Goal: Answer question/provide support: Share knowledge or assist other users

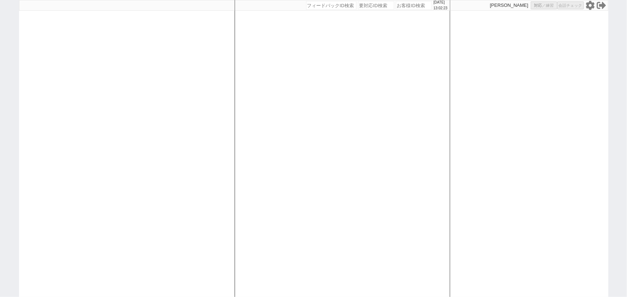
select select
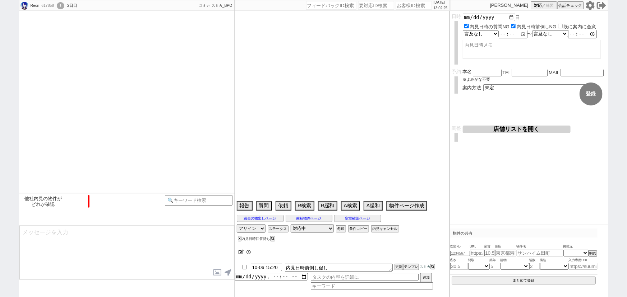
type textarea "スミカの内見より先に他社内見あり、電話で消す11日他社で内見"
select select "2025"
select select "11"
select select "35"
select select "0"
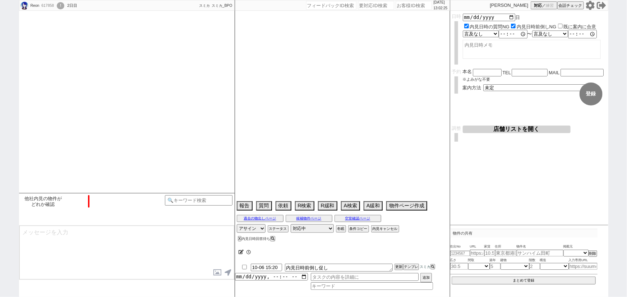
select select "14"
select select "83"
select select "[DATE]"
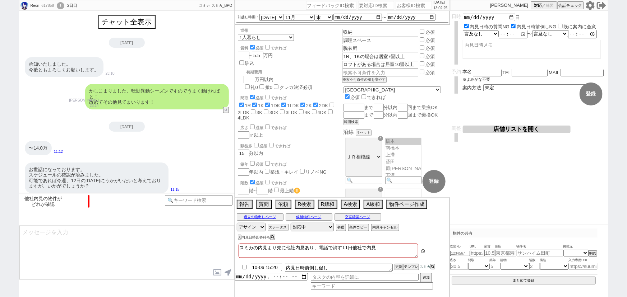
scroll to position [179, 0]
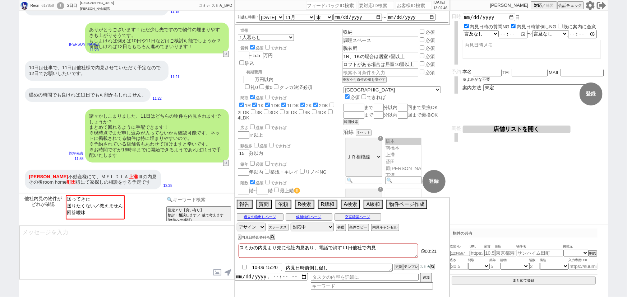
click at [192, 201] on input at bounding box center [199, 199] width 68 height 9
type input "BPO"
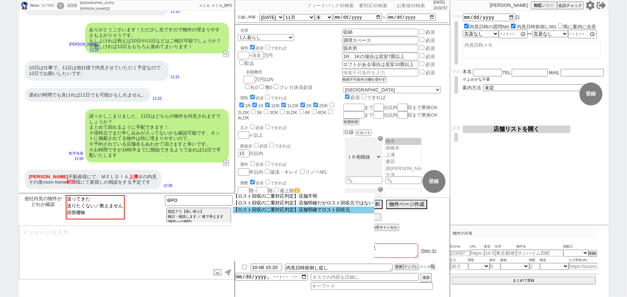
click at [288, 212] on option "【ロスト回収の二重対応判定】店舗明確でロスト回収元" at bounding box center [304, 210] width 142 height 7
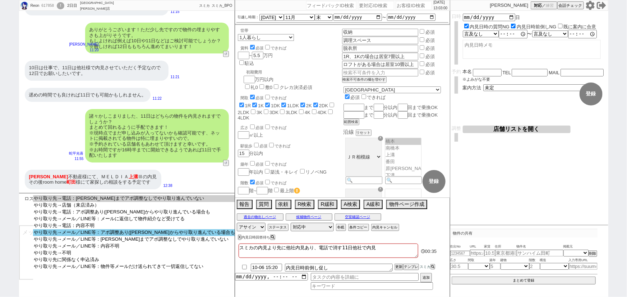
select select "やり取り先→メール／LINE等：アポ調整あり([PERSON_NAME]からやり取り進んでいる場合も"
click at [130, 235] on option "やり取り先→メール／LINE等：アポ調整あり([PERSON_NAME]からやり取り進んでいる場合も" at bounding box center [134, 233] width 203 height 7
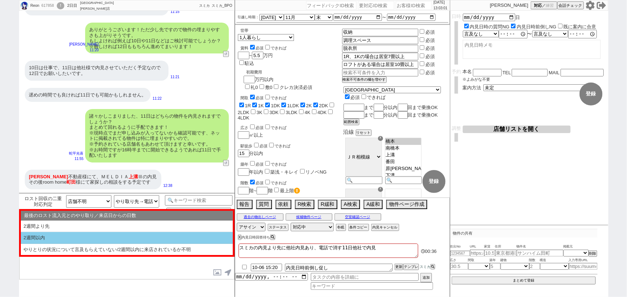
click at [67, 238] on li "2週間以内" at bounding box center [127, 238] width 212 height 12
select select "2週間以内"
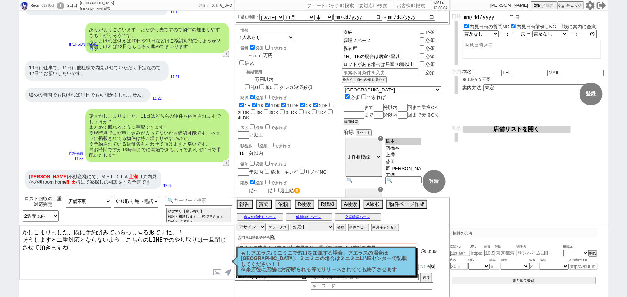
click at [89, 7] on div "[GEOGRAPHIC_DATA][PERSON_NAME]店" at bounding box center [98, 5] width 36 height 11
copy div "ルームホーム [PERSON_NAME]店 冬眠中 自社客"
drag, startPoint x: 76, startPoint y: 230, endPoint x: 111, endPoint y: 232, distance: 35.6
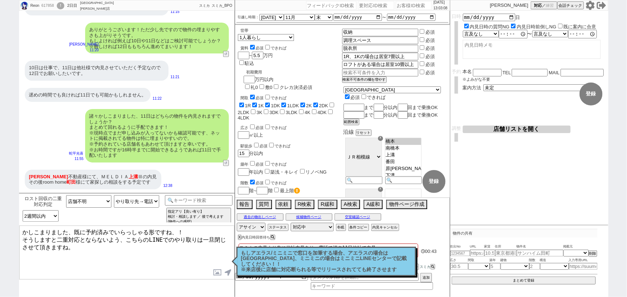
click at [111, 232] on textarea "かしこまりました、既に予約済みでいらっしゃる形ですね、！ そうしますと二重対応とならないよう、こちらのLINEでのやり取りは一旦閉じさせて頂きますね。" at bounding box center [126, 253] width 215 height 54
paste textarea "ームホーム [PERSON_NAME]店"
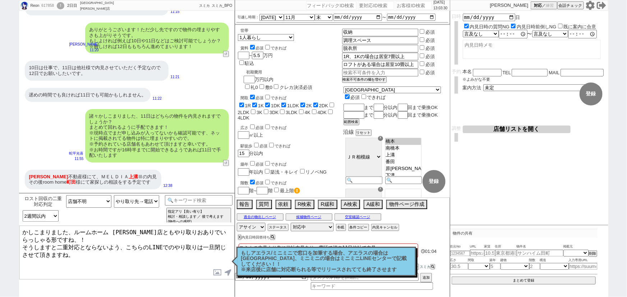
drag, startPoint x: 228, startPoint y: 233, endPoint x: 218, endPoint y: 231, distance: 10.3
click at [218, 231] on textarea "かしこまりました、ルームホーム [PERSON_NAME]店ともやり取りおありでいらっしゃる形ですね、！ そうしますと二重対応とならないよう、こちらのLINE…" at bounding box center [126, 253] width 215 height 54
click at [164, 232] on textarea "かしこまりました、ルームホーム [PERSON_NAME]店ともやり取りおありでいらっしゃいますね、！ そうしますと二重対応とならないよう、こちらのLINEで…" at bounding box center [126, 253] width 215 height 54
type textarea "かしこまりました、ルームホーム [PERSON_NAME]店ともやり取りおありでいらっしゃいますね、！ そうしますと二重対応とならないよう、こちらのLINEで…"
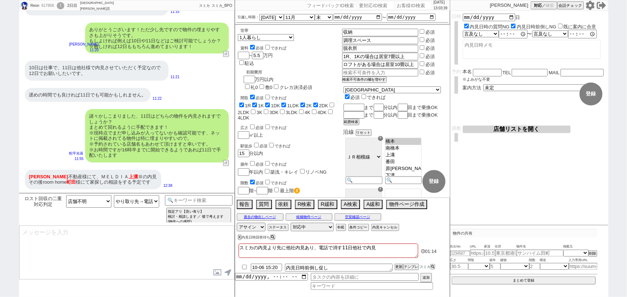
scroll to position [133, 0]
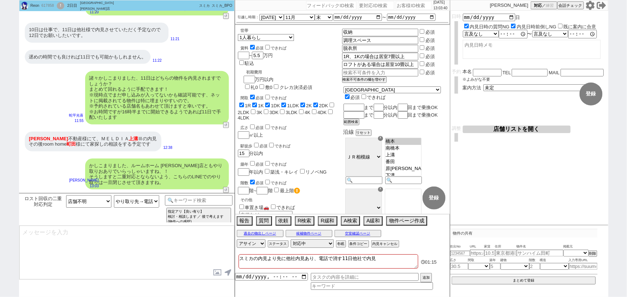
type textarea "もし店舗と進めていくなかで物件がお決まりにならなかった場合などは、 担当に「LINEのほうで探していいですか？」といった旨ご確認いただき、 再度またご連絡いた…"
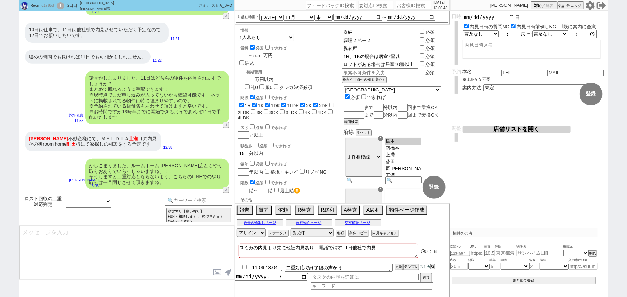
select select
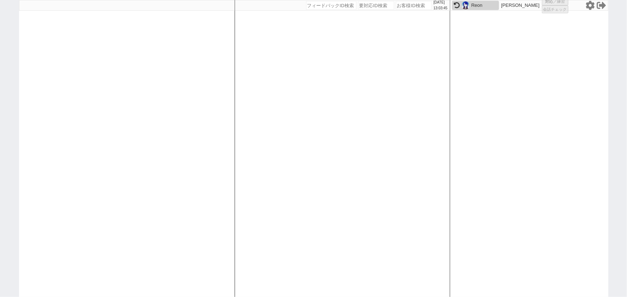
select select "1"
select select "2"
select select
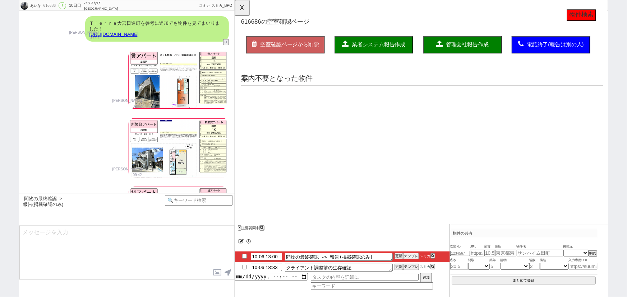
scroll to position [0, 0]
type textarea "[PERSON_NAME]に在住　他社無し 5日 17:29 出ない"
select select "15"
select select "0"
select select "60"
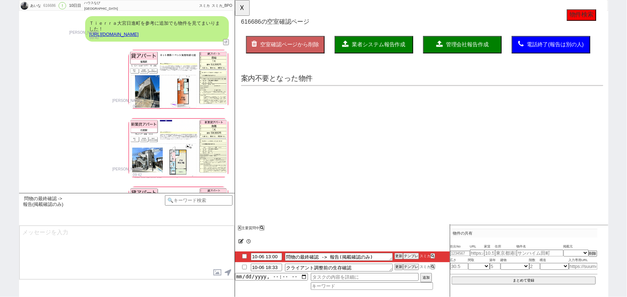
select select "59"
select select "23"
select select "75"
select select "57"
select select "14"
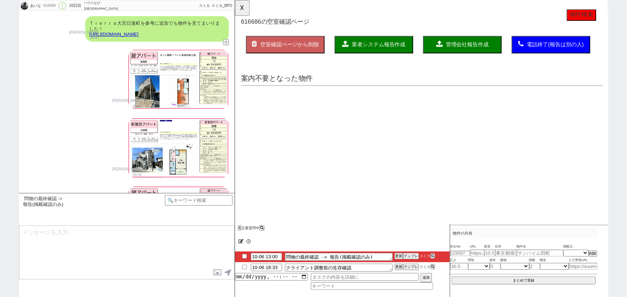
select select "72"
select select "70"
select select "44"
select select "33"
select select "48"
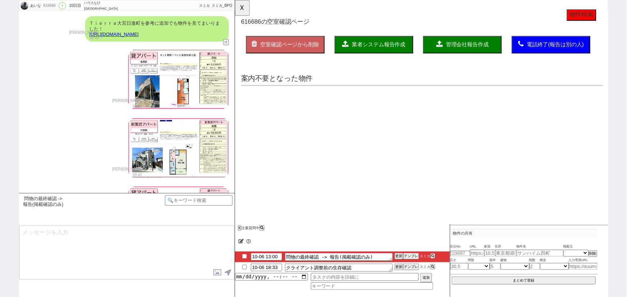
select select "53"
select select "9"
select select "324"
select select "29"
select select "65"
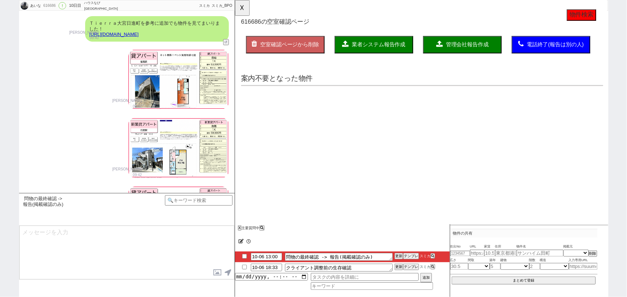
select select "63"
select select "19"
select select "10"
select select "367"
select select "38"
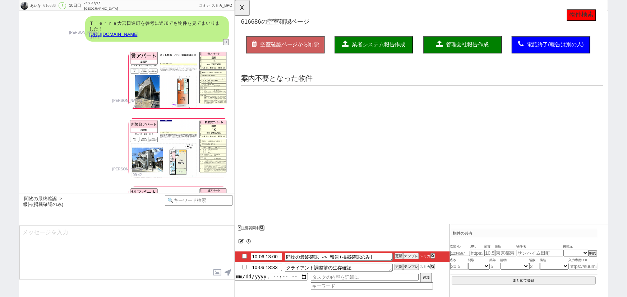
select select "35"
select select "25"
select select "50"
select select "71"
select select "36"
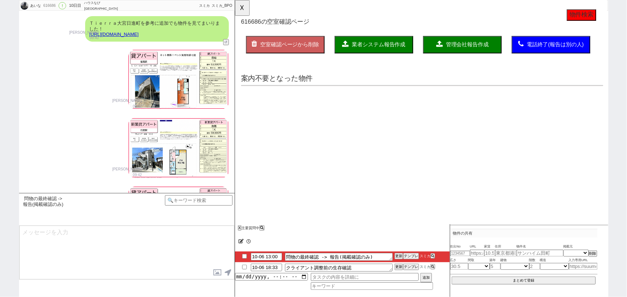
select select "64"
select select "69"
select select "16"
select select "531"
select select "67"
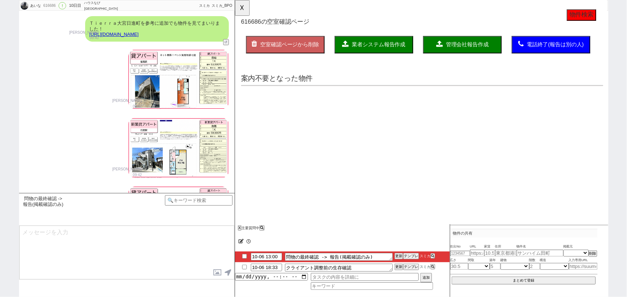
select select "12"
select select "52"
select select "47"
select select "15"
select select "68"
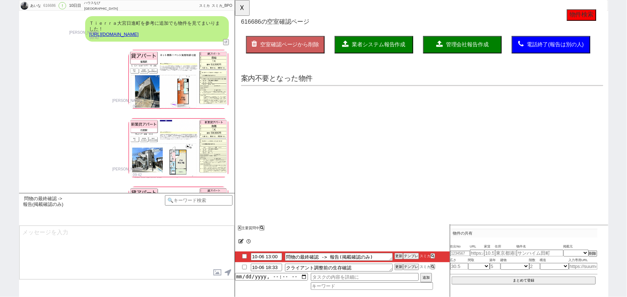
select select "74"
select select "54"
select select "7"
select select "24"
select select "27"
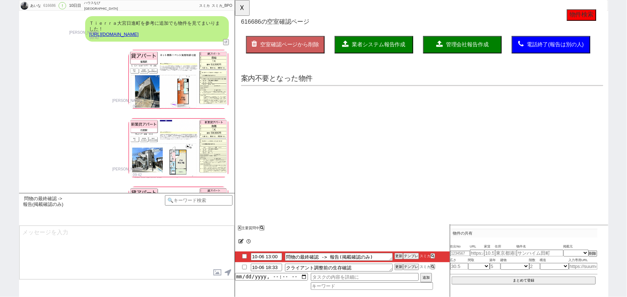
select select "66"
select select "11"
select select "56"
select select "76"
select select "17"
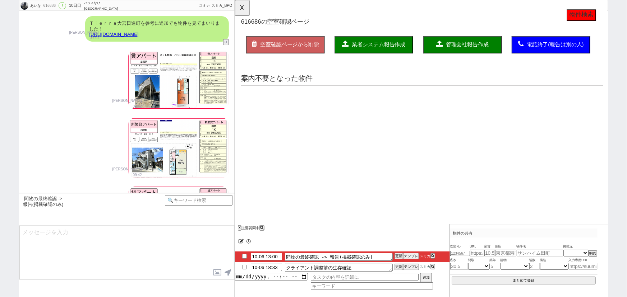
select select "46"
select select "73"
select select "77"
select select "49"
select select "51"
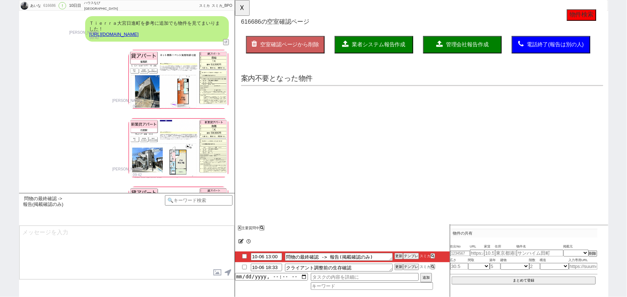
select select "20"
select select "58"
select select "61"
select select "78"
select select "55"
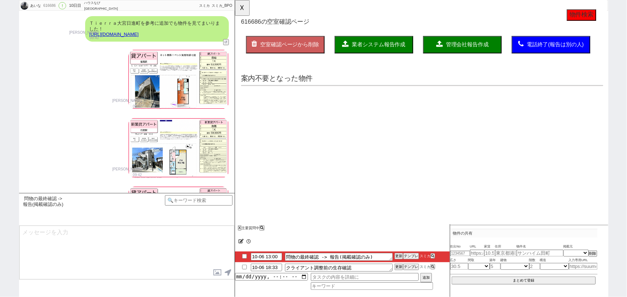
select select "30"
select select "37"
select select "45"
select select "31"
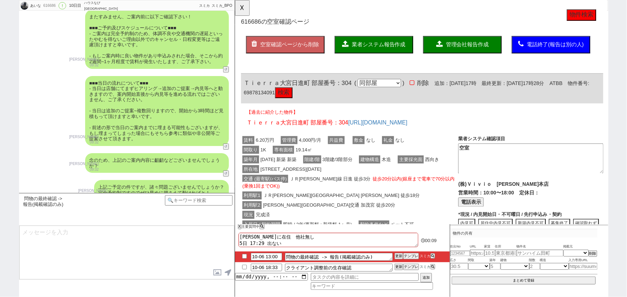
scroll to position [2547, 0]
click at [241, 14] on button "☓" at bounding box center [241, 7] width 13 height 14
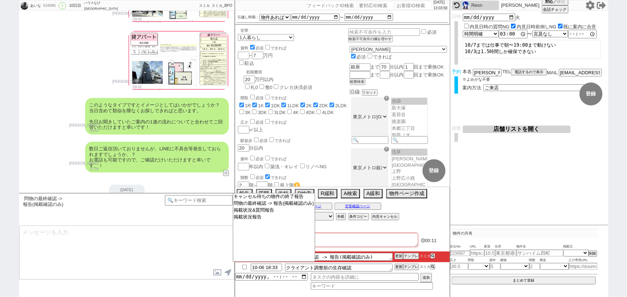
scroll to position [3027, 0]
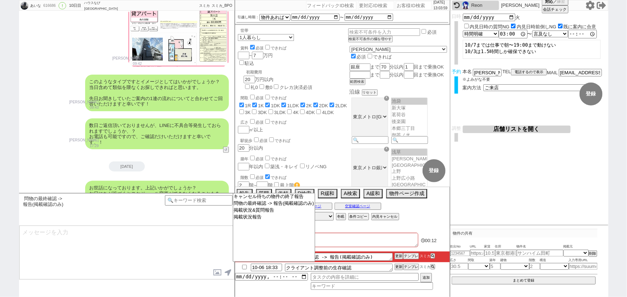
click at [186, 261] on textarea at bounding box center [126, 253] width 215 height 54
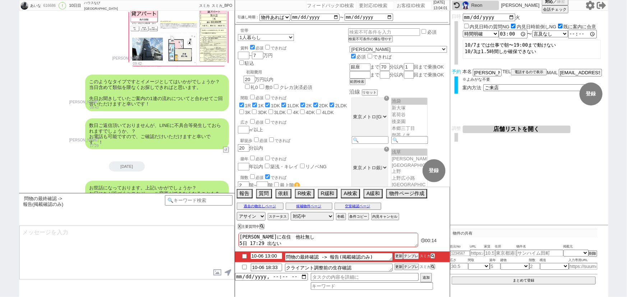
click at [270, 258] on input "10-06 13:00" at bounding box center [266, 256] width 31 height 6
type input "10-06 15:00"
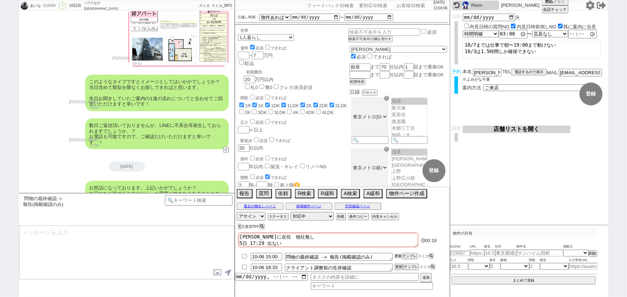
click at [397, 259] on button "更新" at bounding box center [397, 256] width 7 height 5
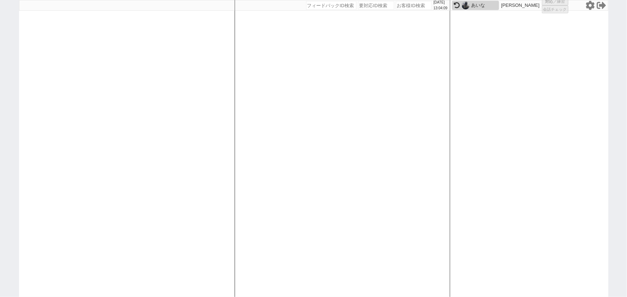
select select "1"
select select
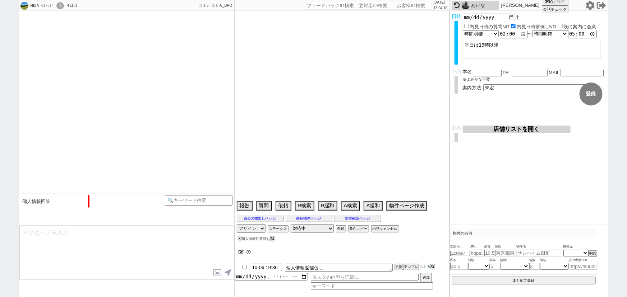
select select "2025"
select select "11"
select select "15"
select select "7"
select select "12"
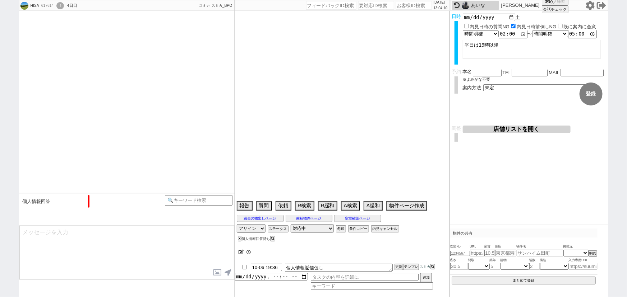
select select "115"
select select "2898"
select select "24"
select select "773"
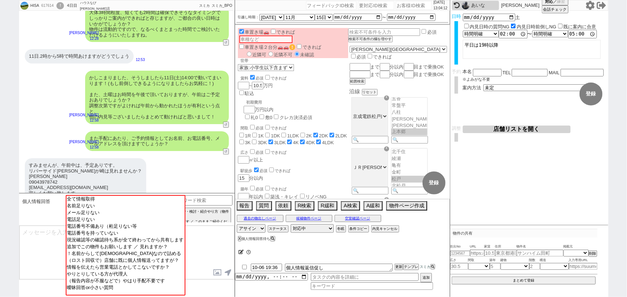
scroll to position [128, 0]
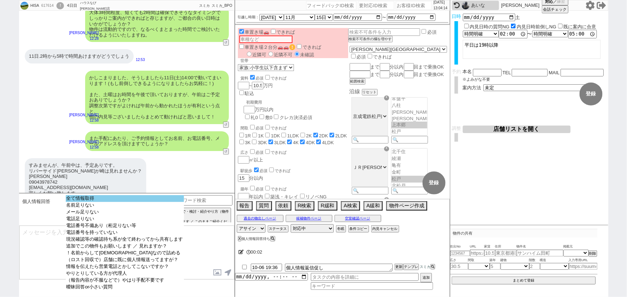
click at [128, 199] on option "全て情報取得" at bounding box center [125, 198] width 118 height 7
type input "09043978742"
type input "[EMAIL_ADDRESS][DOMAIN_NAME]"
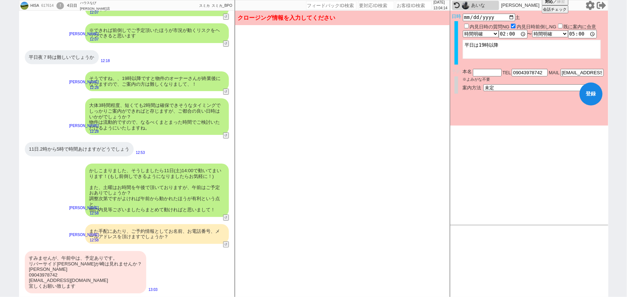
scroll to position [1324, 0]
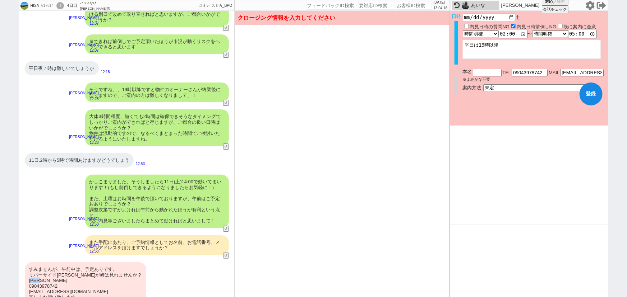
drag, startPoint x: 48, startPoint y: 268, endPoint x: 28, endPoint y: 268, distance: 20.5
click at [28, 268] on div "すみませんが、午前中は、予定ありです。 リバーサイド[PERSON_NAME]が崎は見れませんか？ [PERSON_NAME] 09043978742 [EM…" at bounding box center [86, 284] width 122 height 42
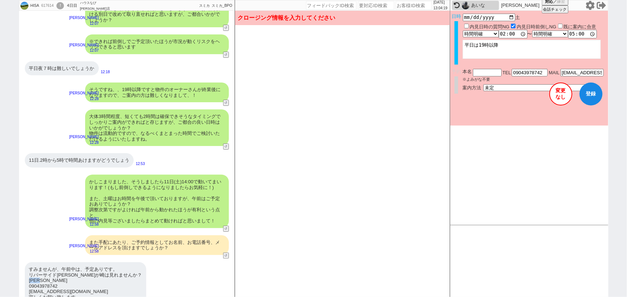
copy div "[PERSON_NAME]"
click at [481, 74] on input "text" at bounding box center [487, 72] width 29 height 6
paste input "[PERSON_NAME]"
type input "[PERSON_NAME]"
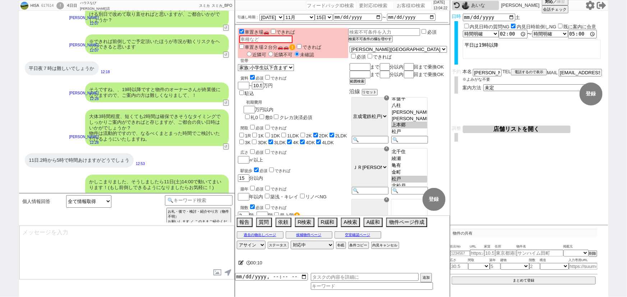
scroll to position [1428, 0]
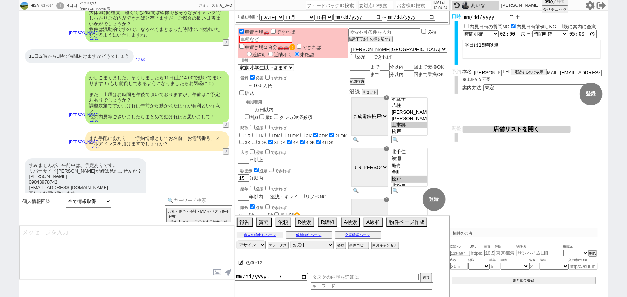
click at [270, 235] on button "過去の物出しページ" at bounding box center [260, 235] width 47 height 6
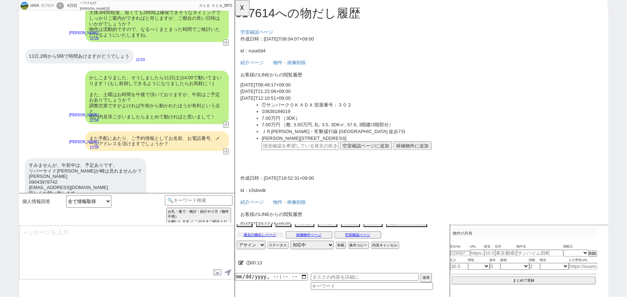
scroll to position [0, 0]
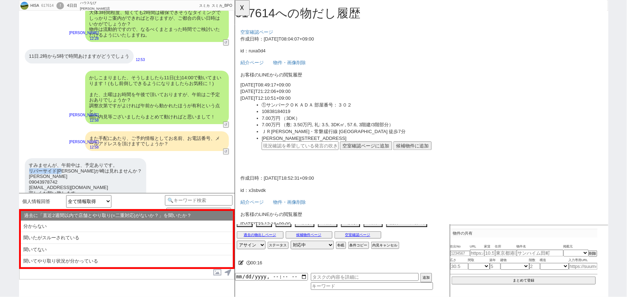
drag, startPoint x: 67, startPoint y: 159, endPoint x: 27, endPoint y: 159, distance: 39.9
click at [27, 159] on div "すみませんが、午前中は、予定ありです。 リバーサイド[PERSON_NAME]が崎は見れませんか？ [PERSON_NAME] 09043978742 [EM…" at bounding box center [86, 179] width 122 height 42
copy div "リバーサイド[PERSON_NAME]"
drag, startPoint x: 87, startPoint y: 161, endPoint x: 70, endPoint y: 161, distance: 16.5
click at [70, 161] on div "すみませんが、午前中は、予定ありです。 リバーサイド[PERSON_NAME]が崎は見れませんか？ [PERSON_NAME] 09043978742 [EM…" at bounding box center [86, 179] width 122 height 42
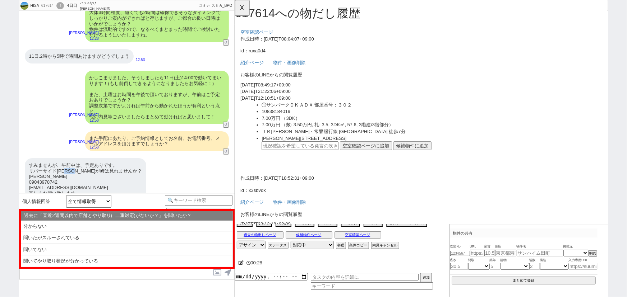
copy div "古が崎"
click at [247, 7] on button "☓" at bounding box center [241, 7] width 13 height 14
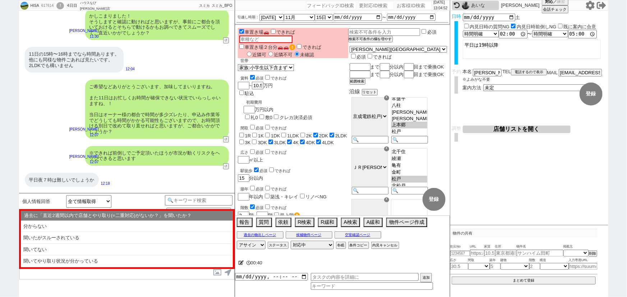
scroll to position [1428, 0]
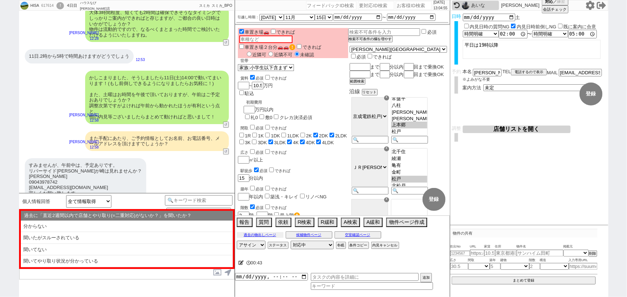
click at [256, 234] on button "過去の物出しページ" at bounding box center [260, 235] width 47 height 6
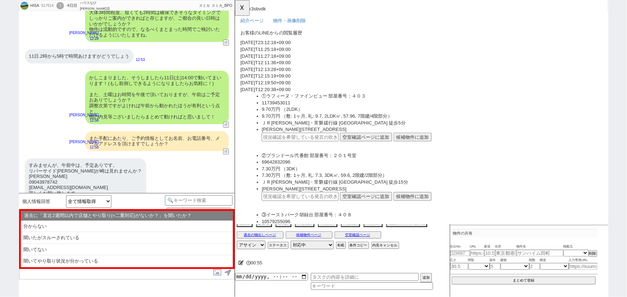
scroll to position [196, 0]
click at [241, 9] on button "☓" at bounding box center [241, 7] width 13 height 14
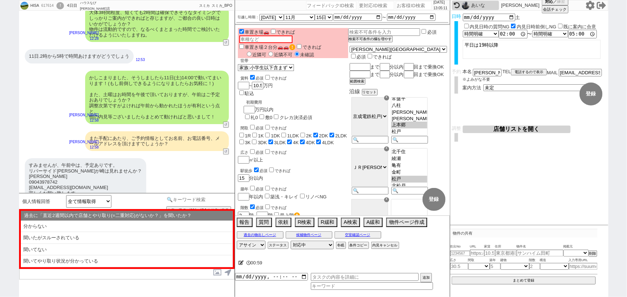
click at [222, 199] on input at bounding box center [199, 199] width 68 height 9
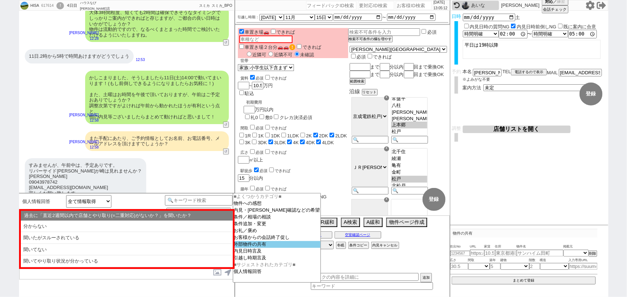
click at [247, 247] on option "外部物件の共有" at bounding box center [277, 244] width 88 height 7
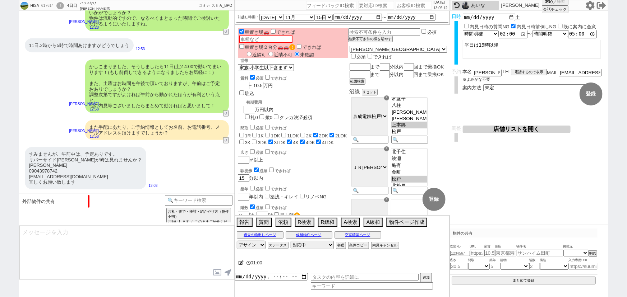
scroll to position [372, 0]
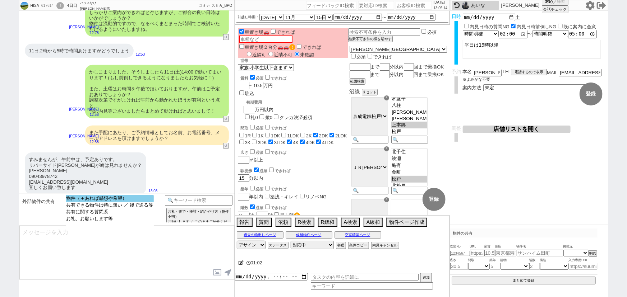
select select "物件（＋あれば感想や希望）"
click at [124, 198] on option "物件（＋あれば感想や希望）" at bounding box center [110, 198] width 88 height 7
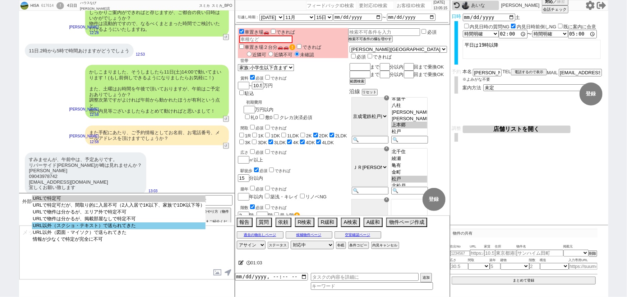
select select "URL以外（スクショ・テキスト）で送られてきた"
click at [123, 228] on option "URL以外（スクショ・テキスト）で送られてきた" at bounding box center [118, 226] width 173 height 7
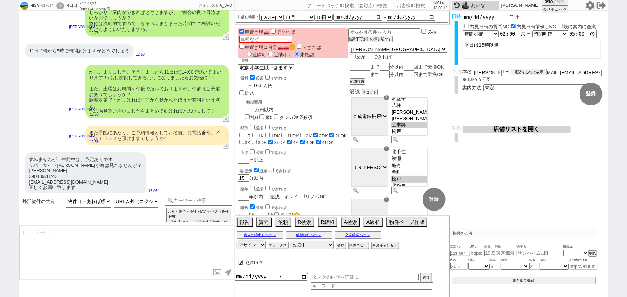
type textarea "ありがとうございます、！ ただすみません、頂いた物件を正確に特定するため、基本的にURLでお送り頂く形で皆様お願いしておりまして、、！ お手数ですが、改めてそ…"
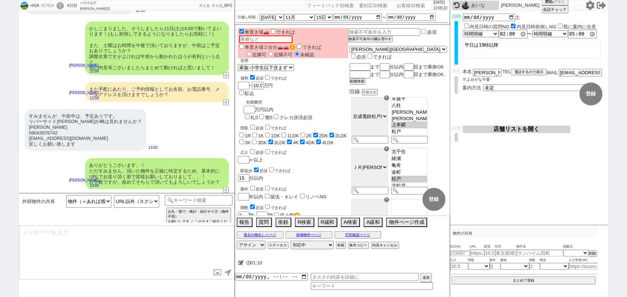
scroll to position [356, 0]
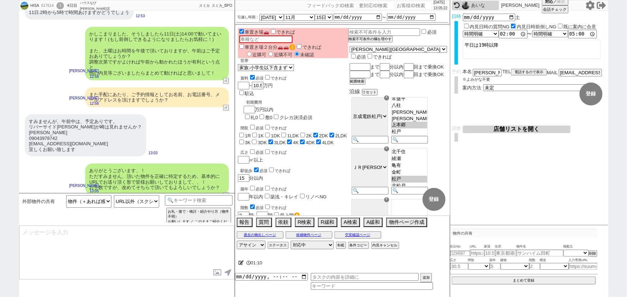
type textarea "※ブラウザだとアドレスバーをタップ -> コピー、アプリだと「共有」 -> URLをコピーというような操作が一般的かと存じます"
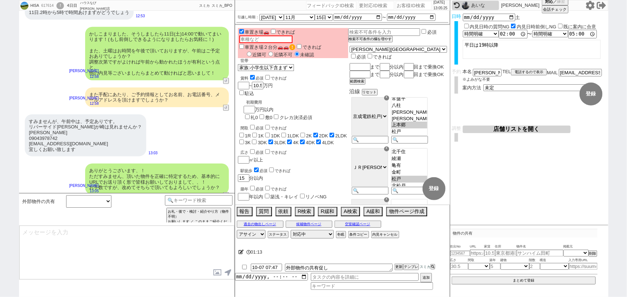
scroll to position [389, 0]
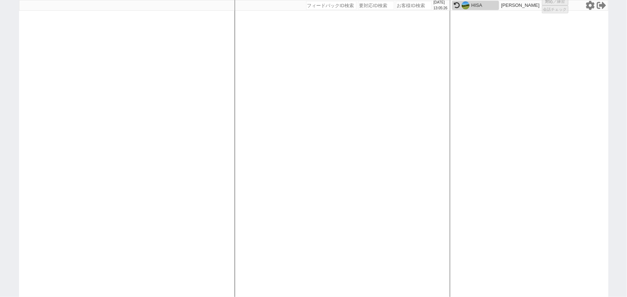
select select "6"
select select "2"
select select "3"
select select
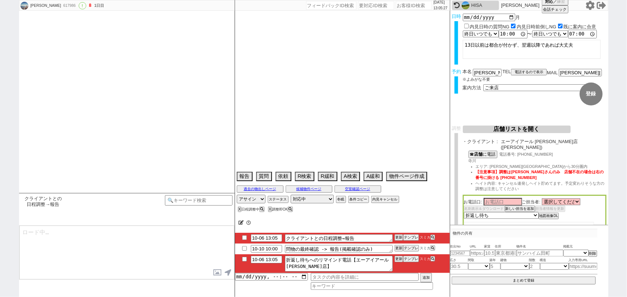
scroll to position [2206, 0]
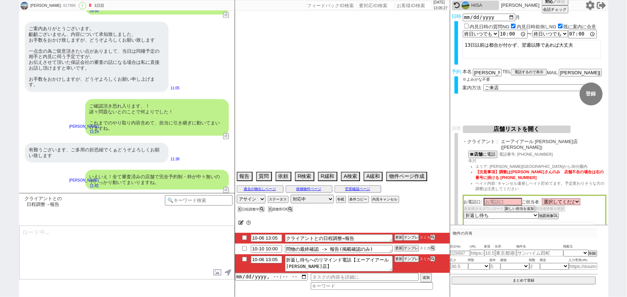
select select "2025"
select select "12"
select select "37"
select select "1"
select select "69"
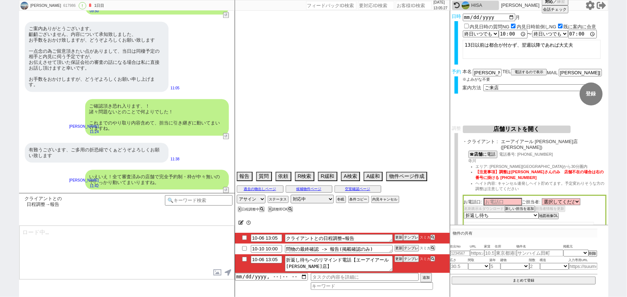
select select "[DATE]"
select select "23"
select select "744"
select select "75"
select select "1802"
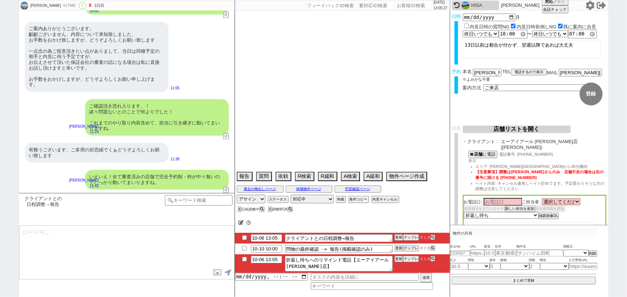
select select "77"
select select "[DATE]"
select select "54"
select select "[DATE]"
select select "59"
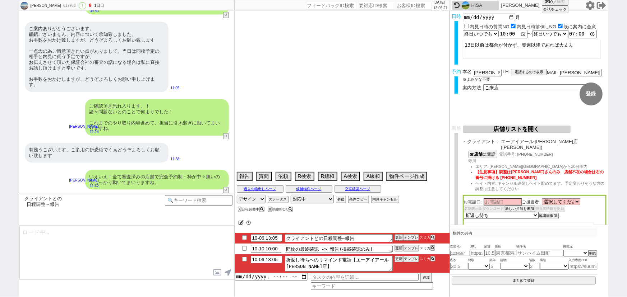
select select "[DATE]"
select select "70"
select select "[DATE]"
select select "57"
select select "73"
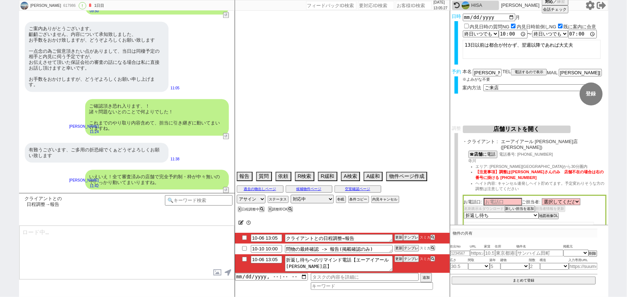
select select "1763"
select select "67"
select select "[DATE]"
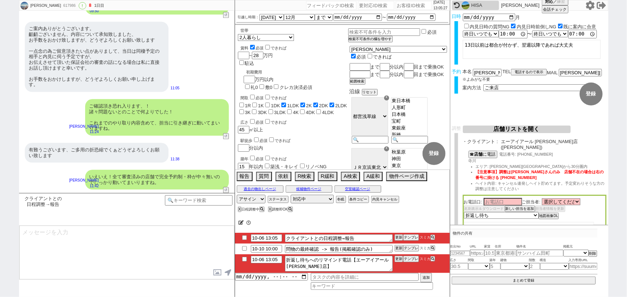
scroll to position [27, 0]
type textarea "@@【@@メッセージは打たず、以下やってください@@】@@ @@【@@折返し待ちなのに報告する必要がありますか？シーンが分かってないのでテンプレで報告してくだ…"
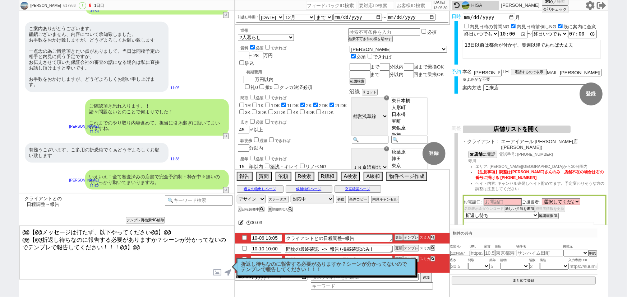
click at [300, 262] on p "折返し待ちなのに報告する必要がありますか？シーンが分かってないのでテンプレで報告してください！！！" at bounding box center [326, 267] width 170 height 11
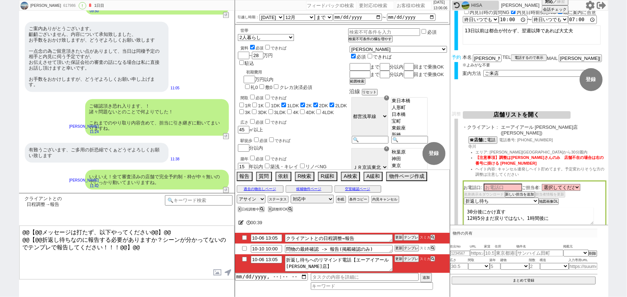
scroll to position [0, 0]
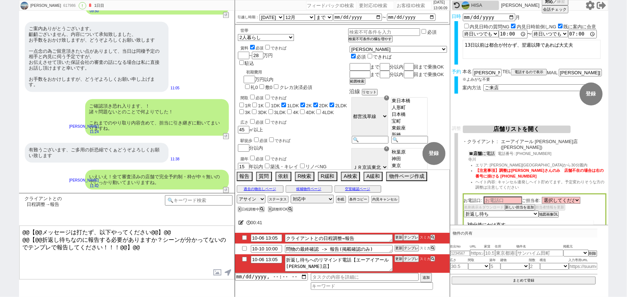
click at [482, 151] on b "店舗" at bounding box center [477, 153] width 9 height 5
click at [270, 260] on input "10-06 13:05" at bounding box center [266, 259] width 31 height 6
type input "10-06 15:05"
click at [397, 259] on button "更新" at bounding box center [397, 259] width 7 height 5
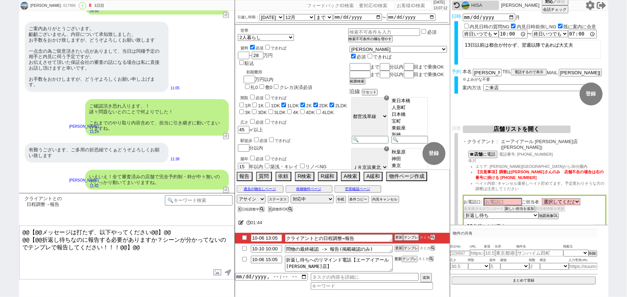
click at [397, 259] on button "更新" at bounding box center [397, 259] width 7 height 5
click at [269, 237] on input "10-06 13:05" at bounding box center [266, 238] width 31 height 6
type input "10-06 15:05"
click at [398, 237] on button "更新" at bounding box center [397, 237] width 7 height 5
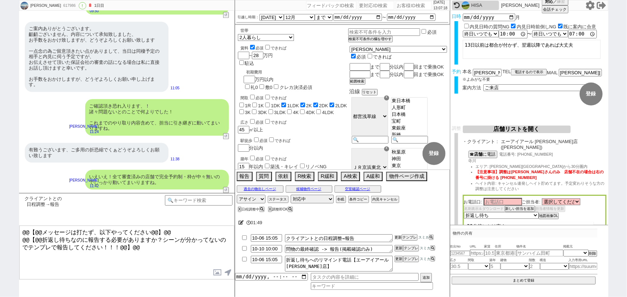
click at [398, 237] on button "更新" at bounding box center [397, 237] width 7 height 5
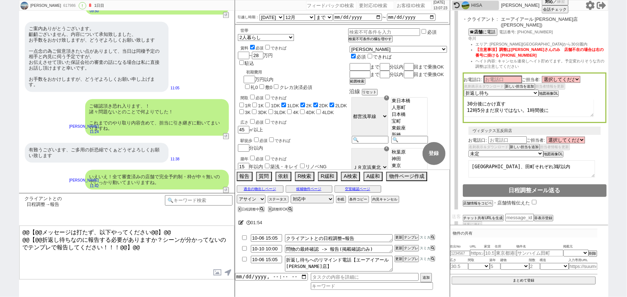
click at [557, 102] on textarea "30分後にかけ直す 12時5分まだ戻りではない。1時間後に" at bounding box center [529, 108] width 130 height 17
type textarea "30分後にかけ直す 12時5分まだ戻りではない。1時間後に 15時にかけ直す"
click at [225, 123] on div "ご確認頂き恐れ入ります、！ 諸々問題ないとのことで何よりでした！ これまでのやり取り内容含めて、担当に引き継ぎに動いてまいりますね。" at bounding box center [157, 117] width 144 height 37
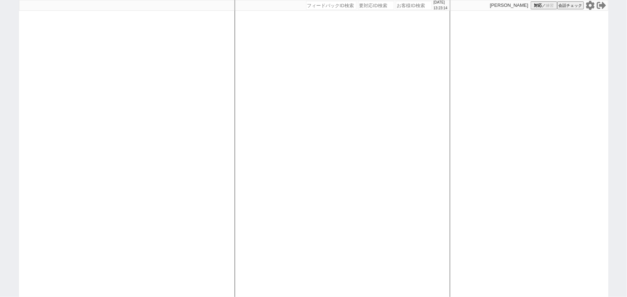
click at [407, 7] on input "number" at bounding box center [414, 5] width 36 height 9
paste input "618039"
type input "618039"
select select
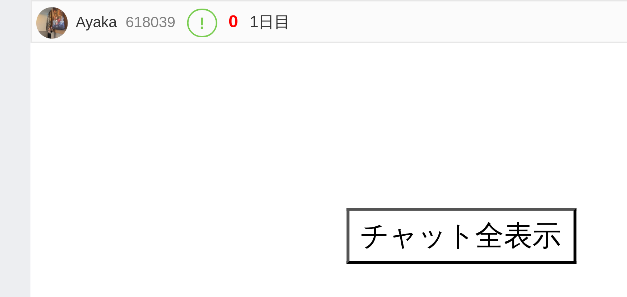
click at [13, 6] on div "Ayaka 618039 ! 0 1日目 冬眠中 自社客 スミカ スミカ_BPO チャット全表示 [DATE] 新しくフォローされました (13:00:39)…" at bounding box center [313, 148] width 627 height 297
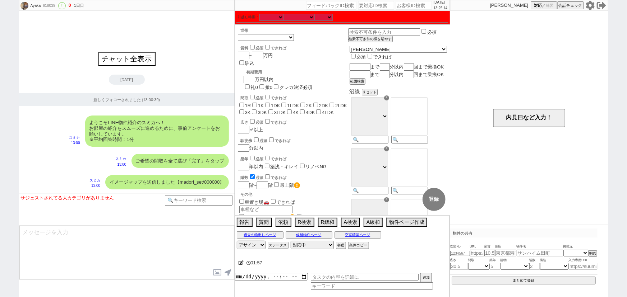
click at [47, 7] on div "618039" at bounding box center [49, 6] width 16 height 6
copy div "618039"
click at [45, 64] on div "チャット全表示" at bounding box center [127, 57] width 216 height 18
click at [590, 9] on icon at bounding box center [589, 5] width 9 height 9
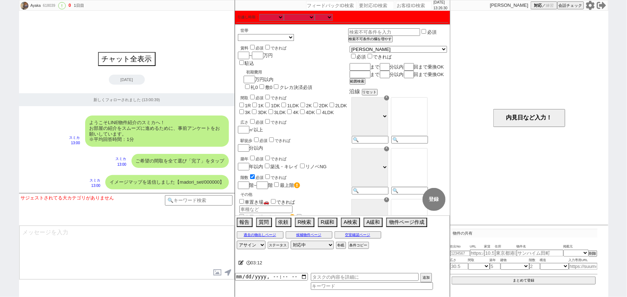
click at [413, 6] on input "number" at bounding box center [414, 5] width 36 height 9
paste input "618039"
type input "618039"
select select
click at [591, 7] on icon at bounding box center [589, 5] width 9 height 9
